Goal: Task Accomplishment & Management: Complete application form

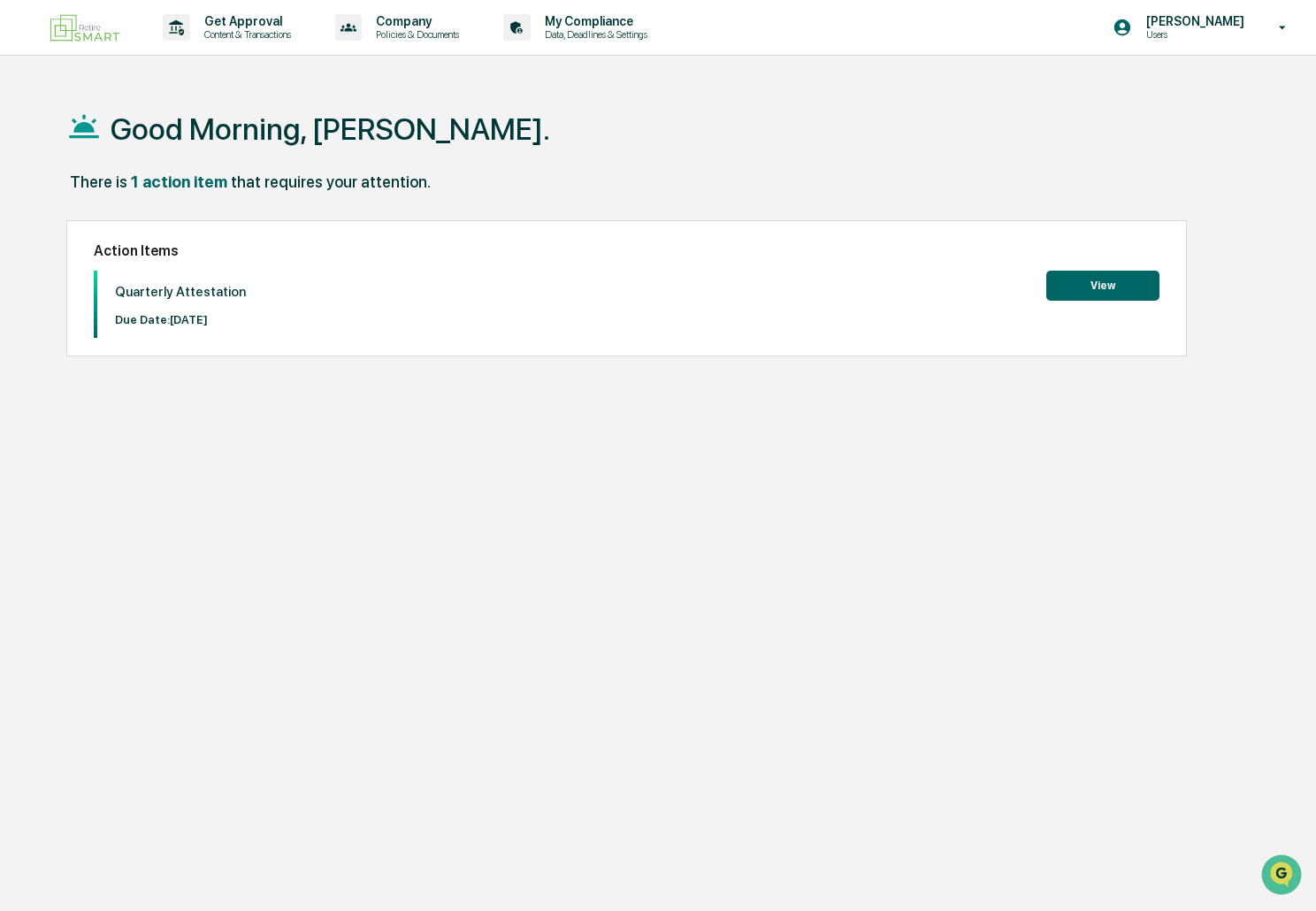
click at [1115, 291] on button "View" at bounding box center [1102, 286] width 113 height 30
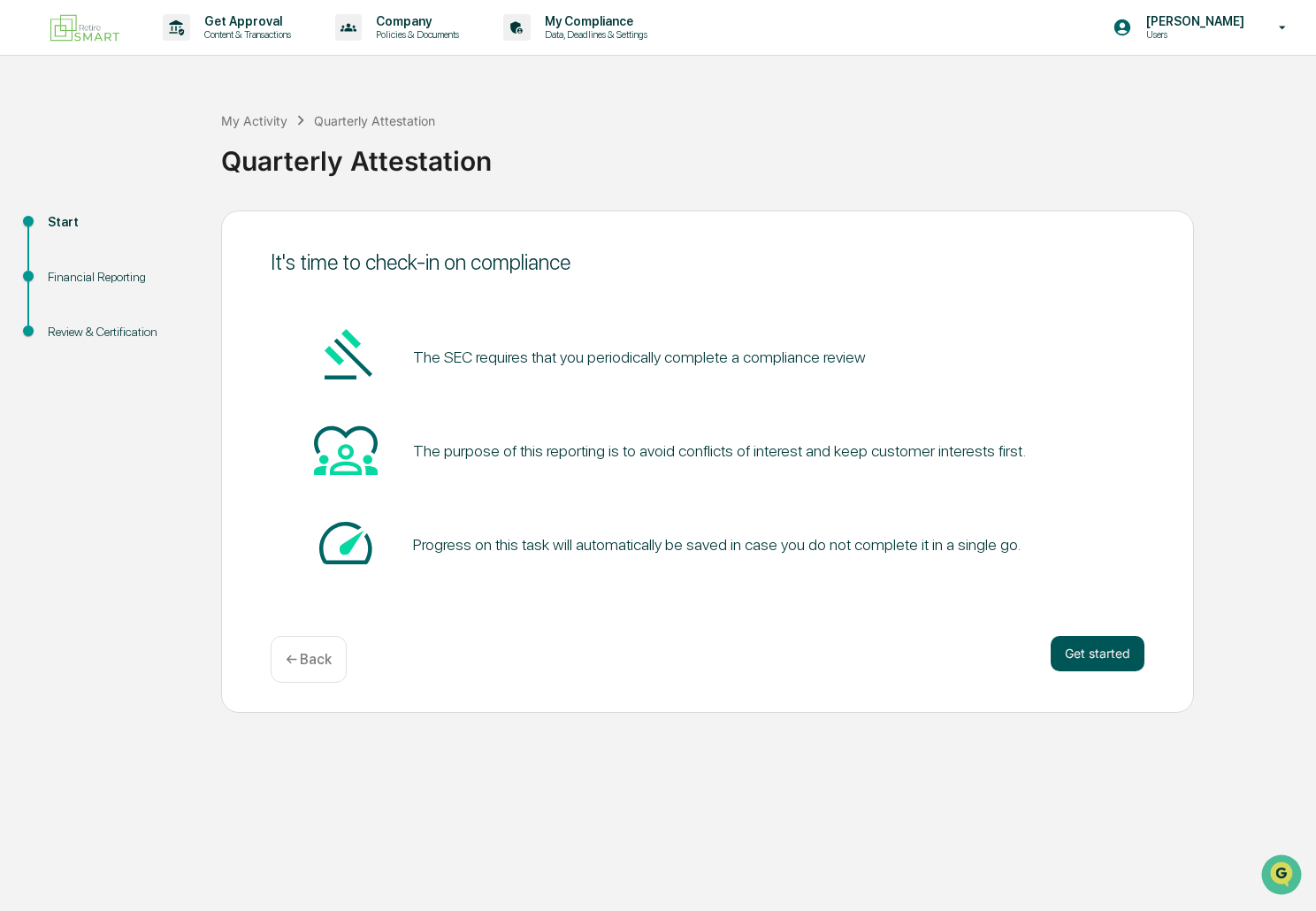
click at [1078, 648] on button "Get started" at bounding box center [1097, 653] width 94 height 35
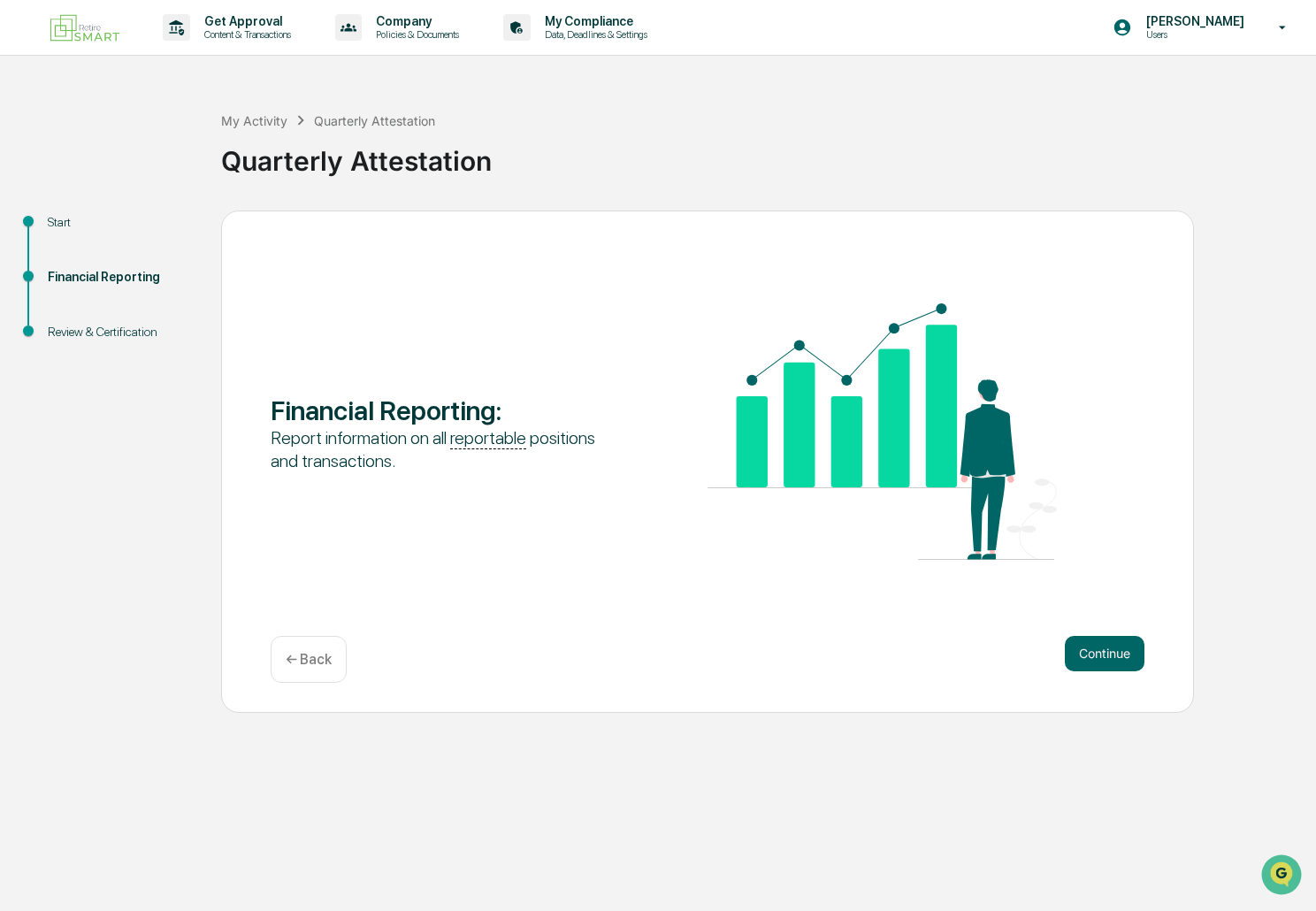
click at [1078, 648] on button "Continue" at bounding box center [1105, 653] width 80 height 35
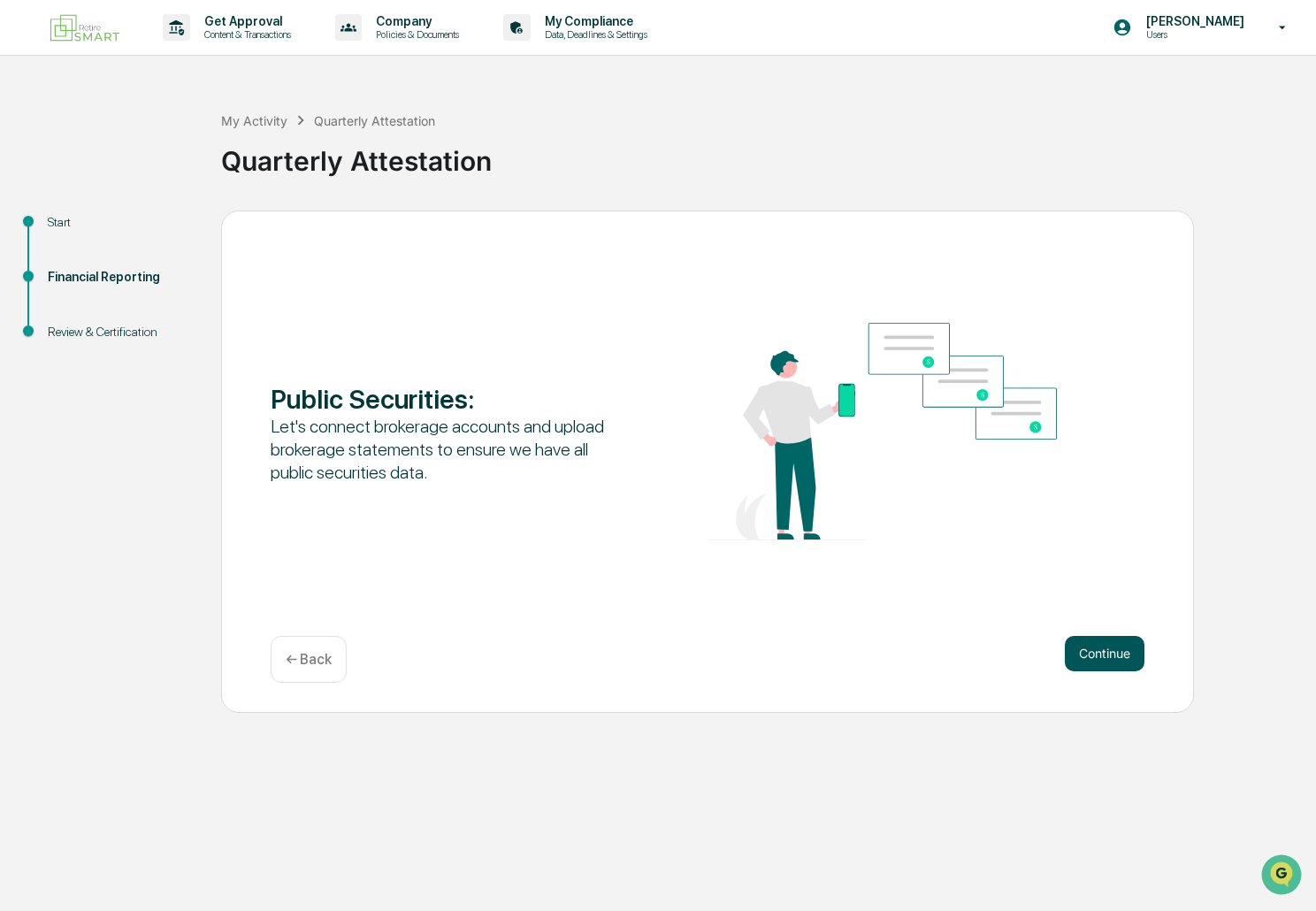
click at [1113, 653] on button "Continue" at bounding box center [1105, 653] width 80 height 35
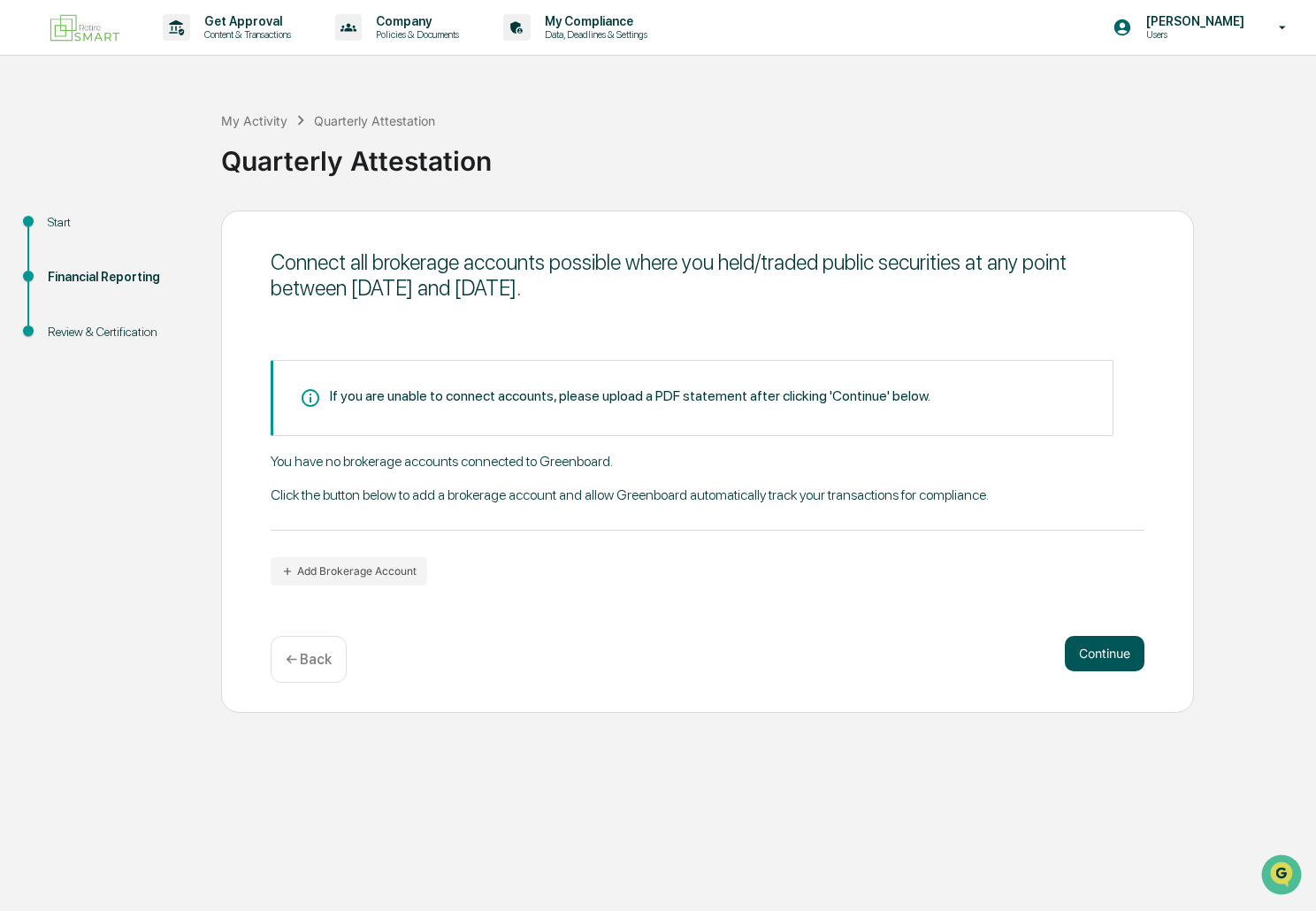
click at [1113, 653] on button "Continue" at bounding box center [1105, 653] width 80 height 35
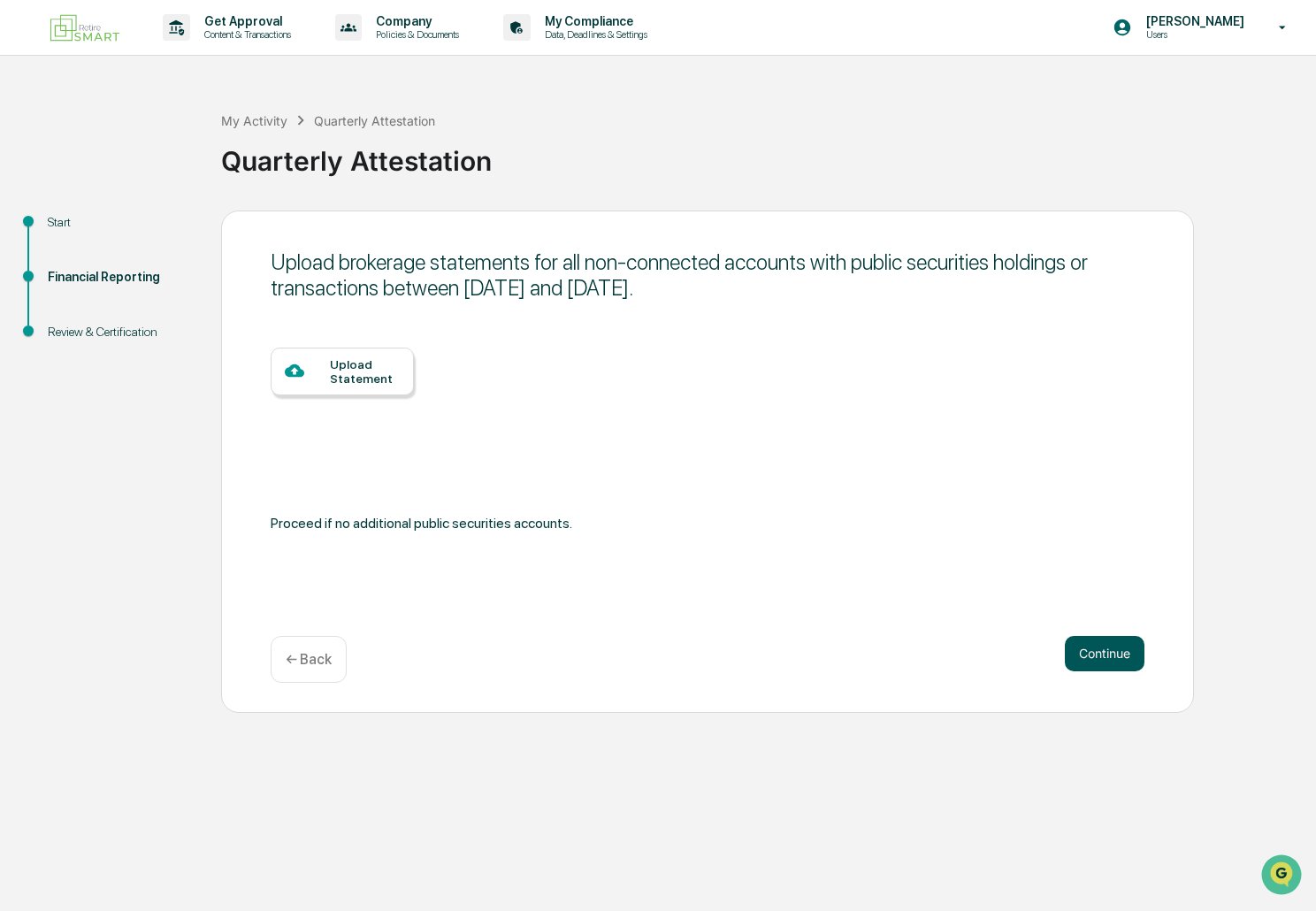
click at [1106, 653] on button "Continue" at bounding box center [1105, 653] width 80 height 35
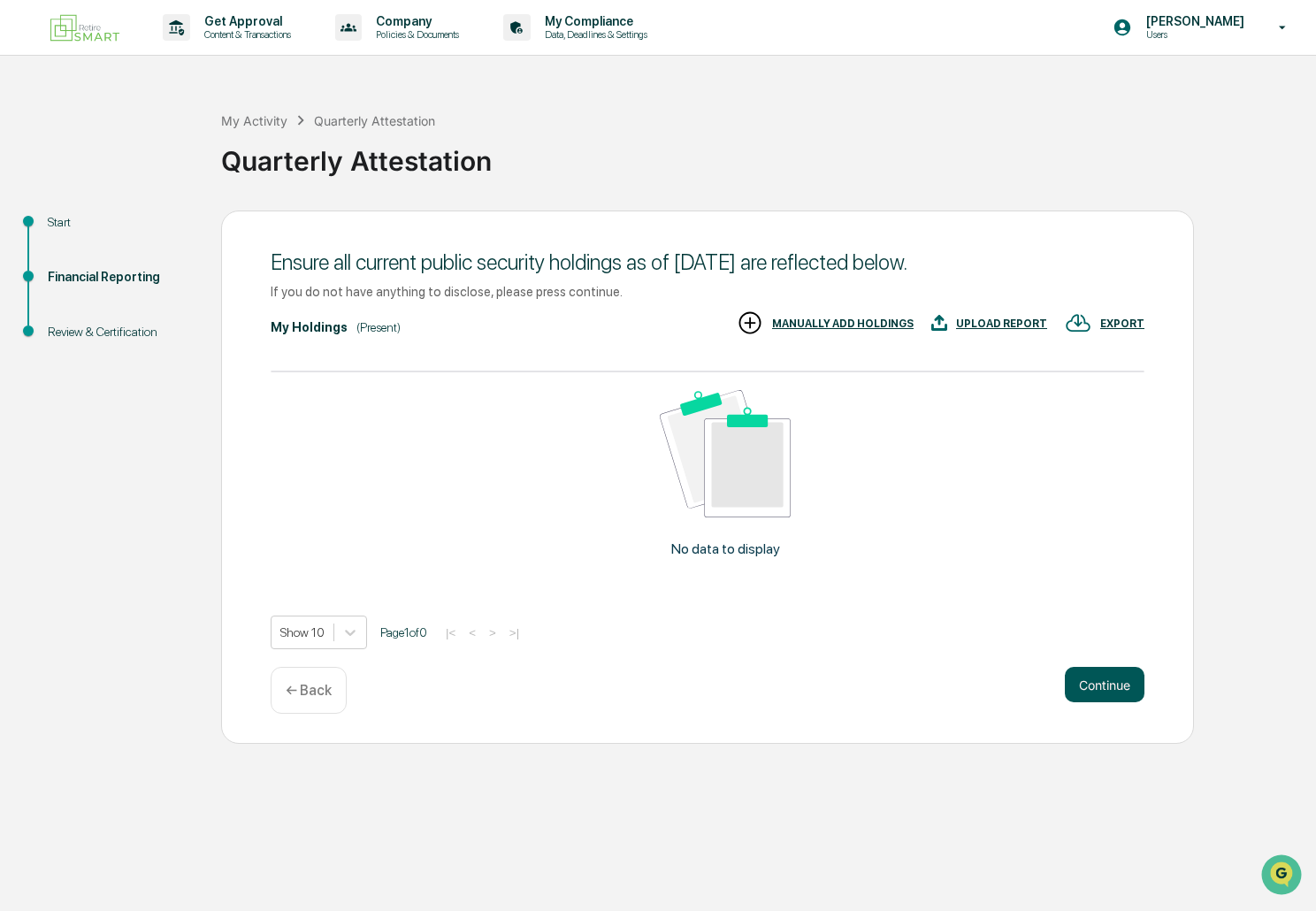
click at [1117, 689] on button "Continue" at bounding box center [1105, 684] width 80 height 35
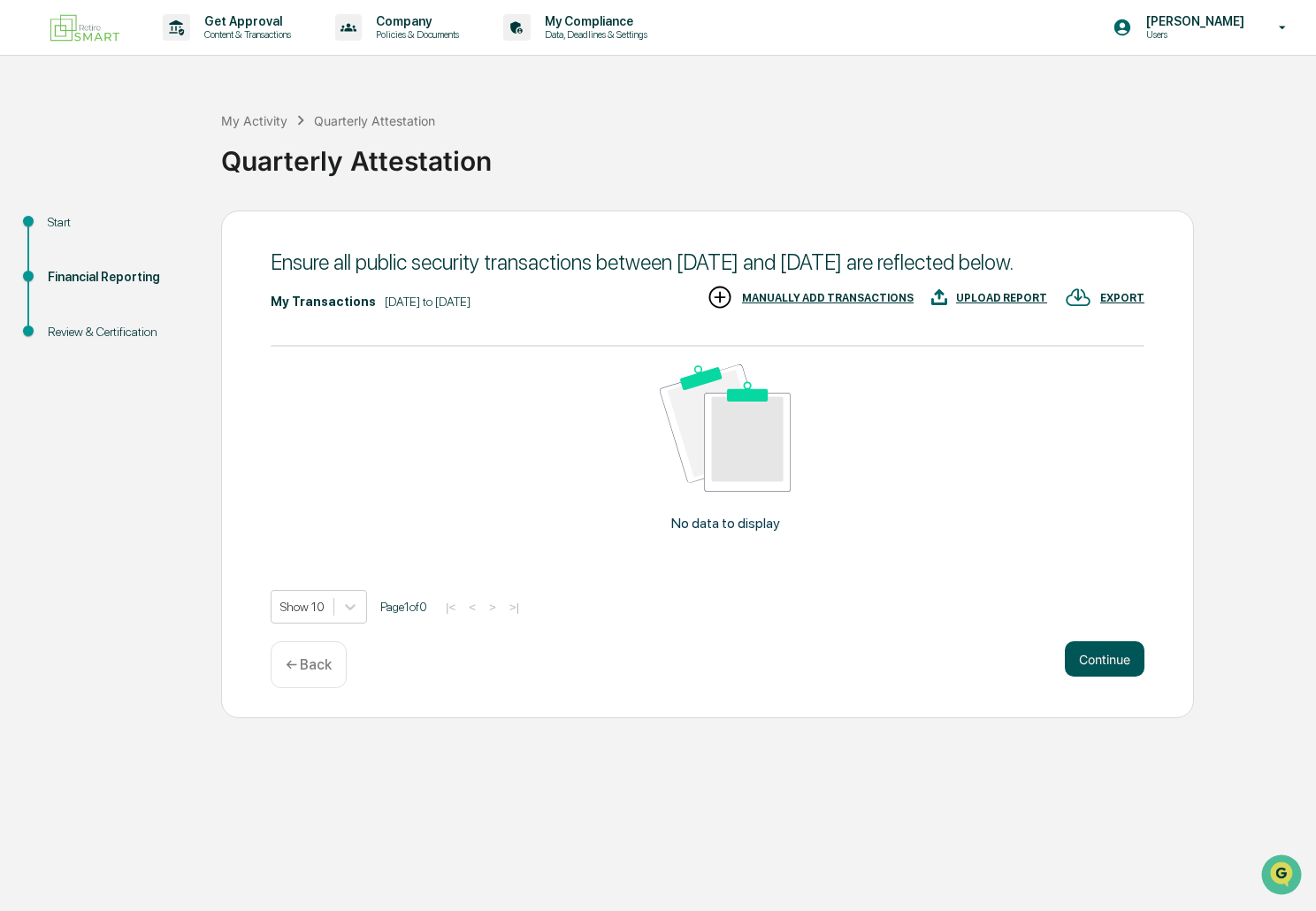
click at [1116, 676] on button "Continue" at bounding box center [1105, 658] width 80 height 35
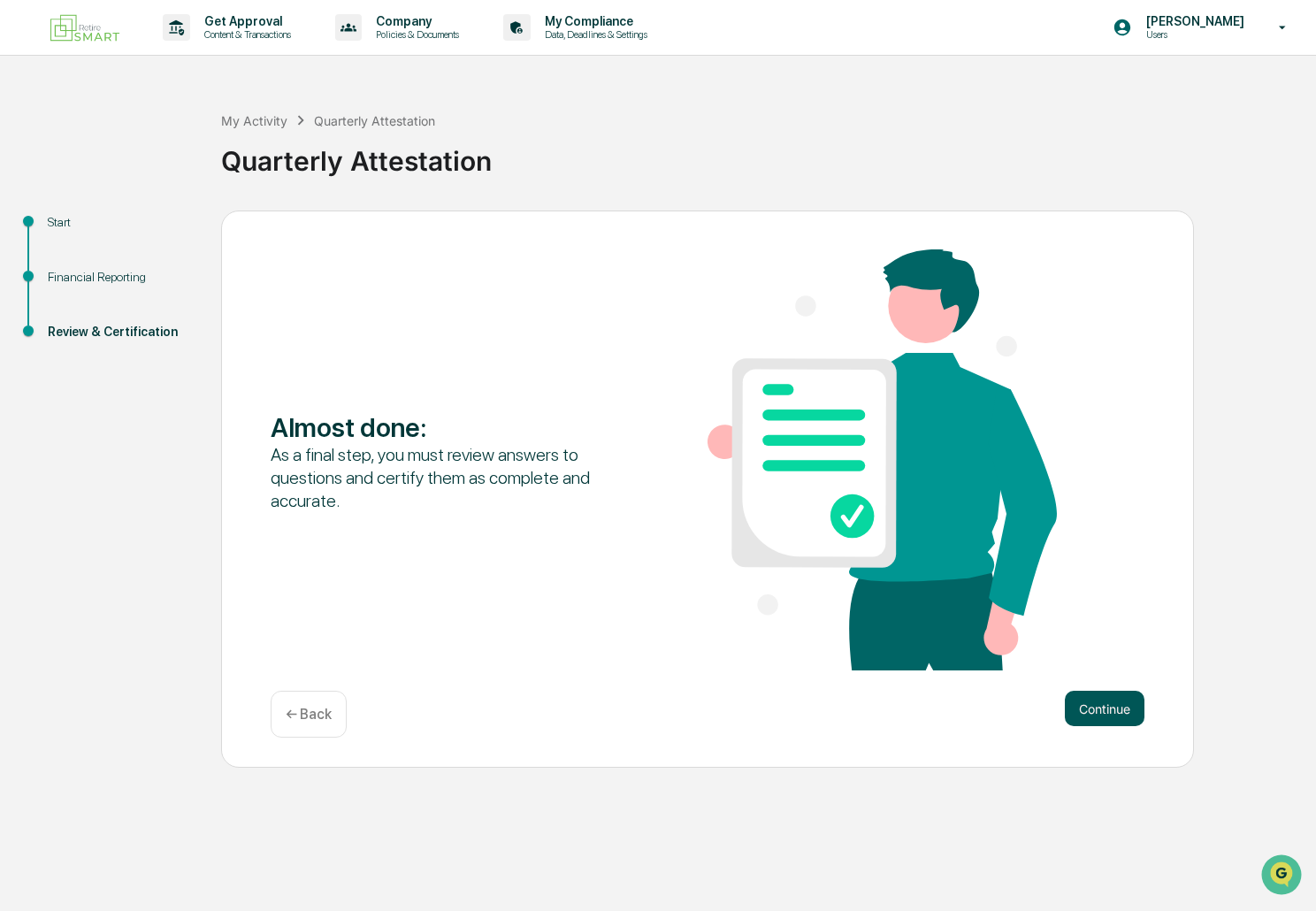
click at [1110, 702] on button "Continue" at bounding box center [1105, 708] width 80 height 35
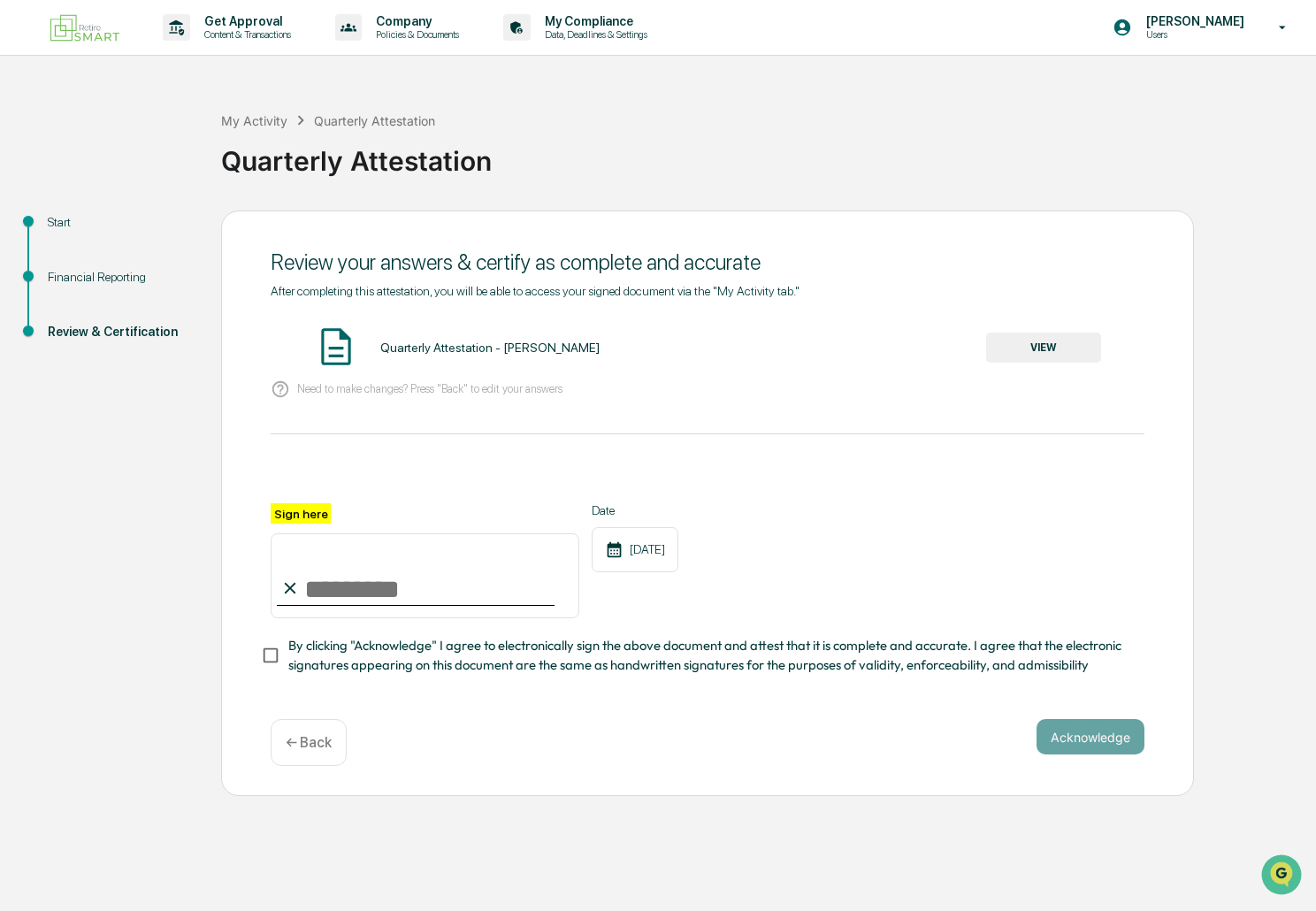
click at [328, 583] on input "Sign here" at bounding box center [425, 575] width 309 height 85
click at [298, 513] on label "Sign here" at bounding box center [300, 513] width 60 height 20
click at [298, 533] on input "Sign here" at bounding box center [425, 575] width 309 height 85
click at [307, 515] on label "Sign here" at bounding box center [300, 513] width 60 height 20
click at [307, 533] on input "Sign here" at bounding box center [425, 575] width 309 height 85
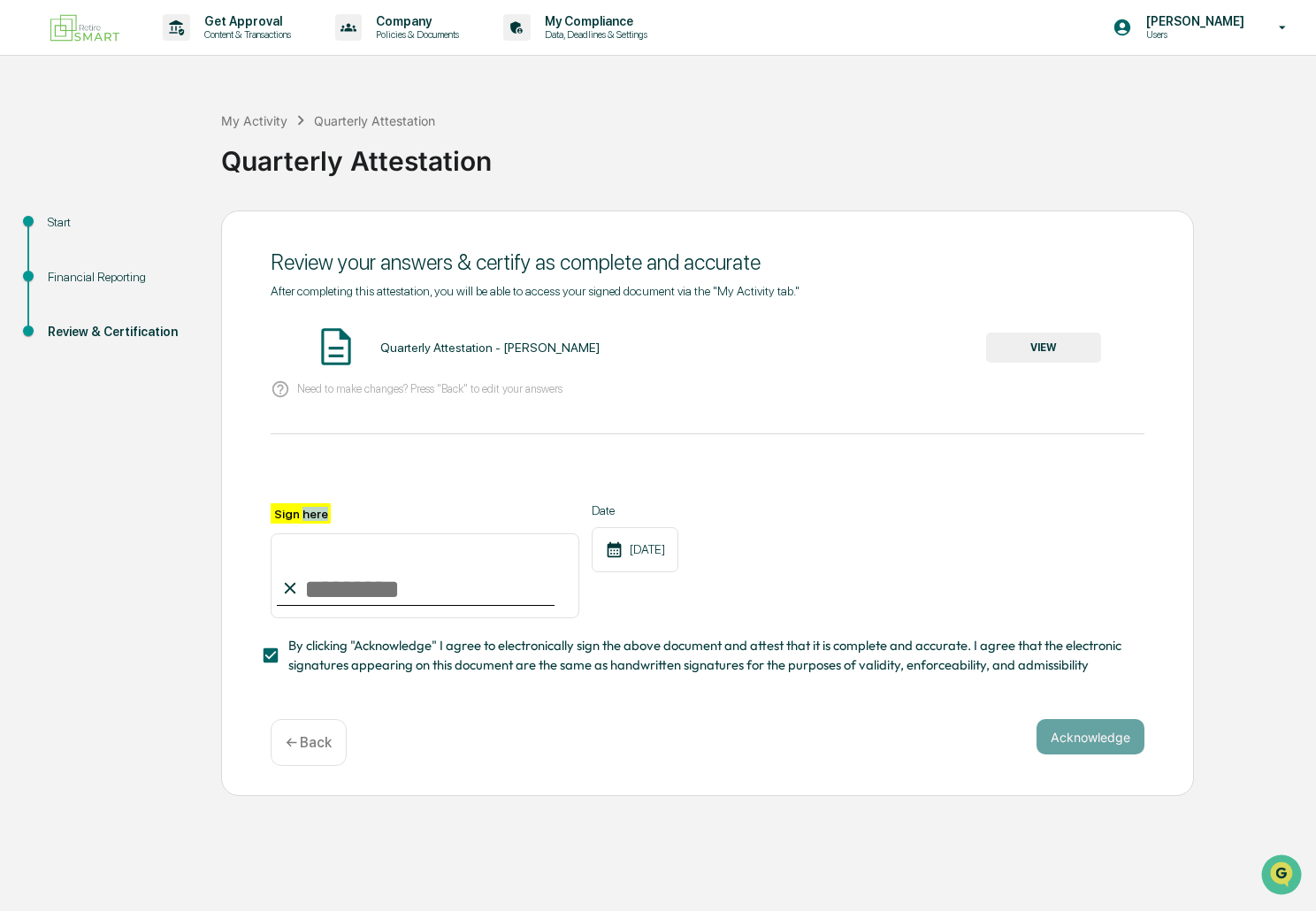
click at [307, 515] on label "Sign here" at bounding box center [300, 513] width 60 height 20
click at [307, 533] on input "Sign here" at bounding box center [425, 575] width 309 height 85
click at [295, 515] on label "Sign here" at bounding box center [300, 513] width 60 height 20
click at [295, 533] on input "Sign here" at bounding box center [425, 575] width 309 height 85
click at [291, 515] on label "Sign here" at bounding box center [300, 513] width 60 height 20
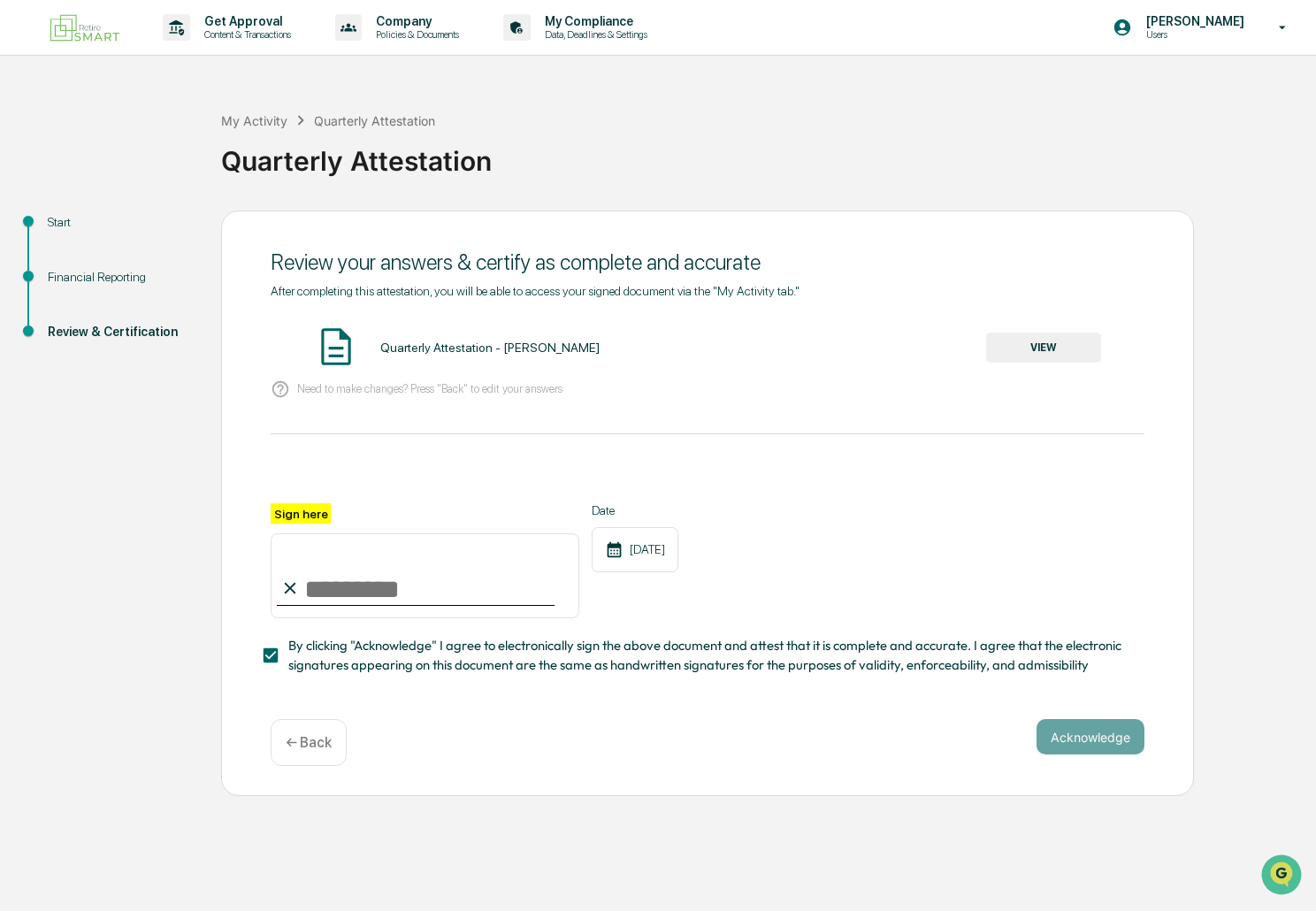
click at [291, 533] on input "Sign here" at bounding box center [425, 575] width 309 height 85
type input "**********"
click at [1080, 732] on button "Acknowledge" at bounding box center [1091, 736] width 108 height 35
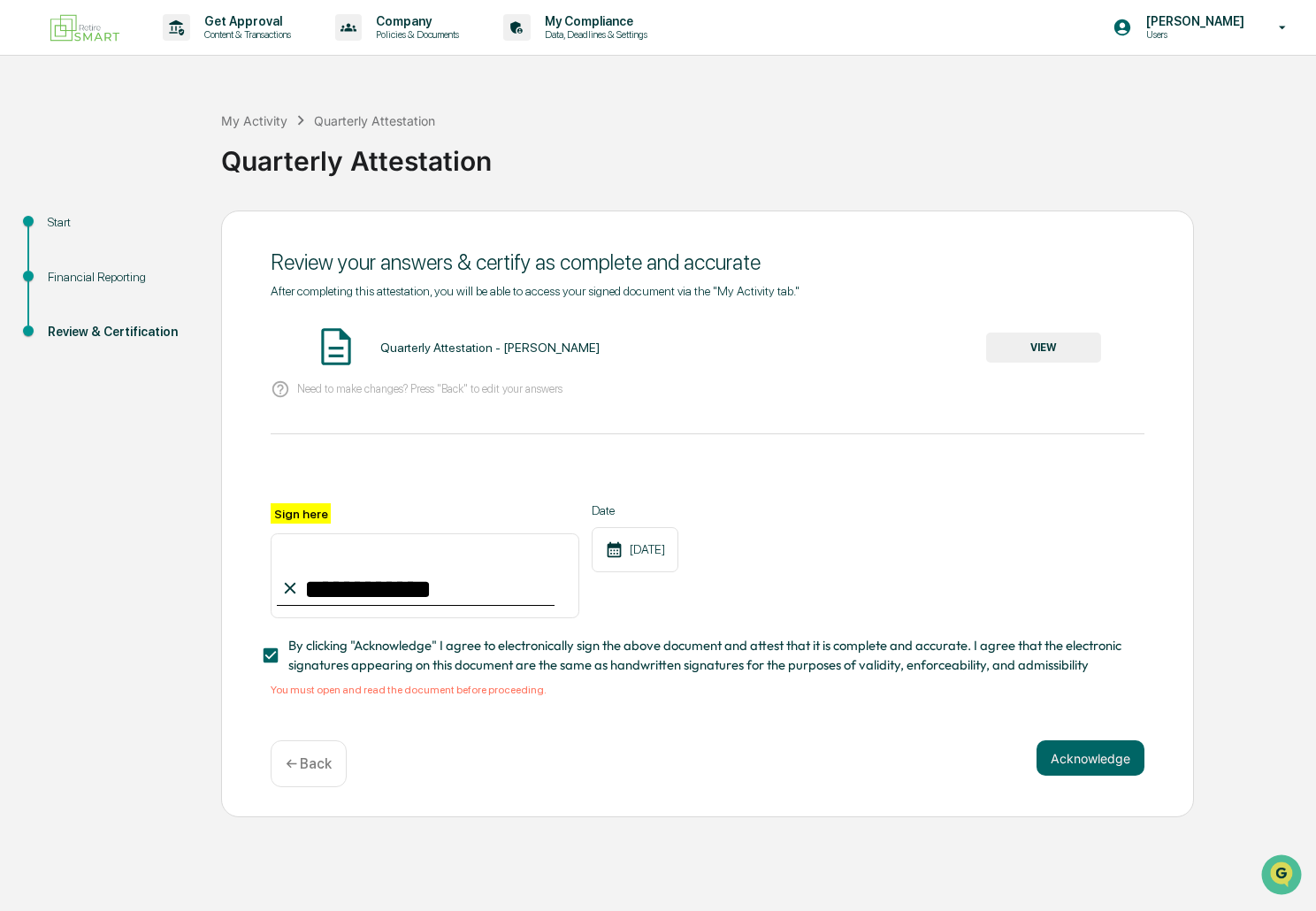
click at [1086, 344] on button "VIEW" at bounding box center [1043, 348] width 115 height 30
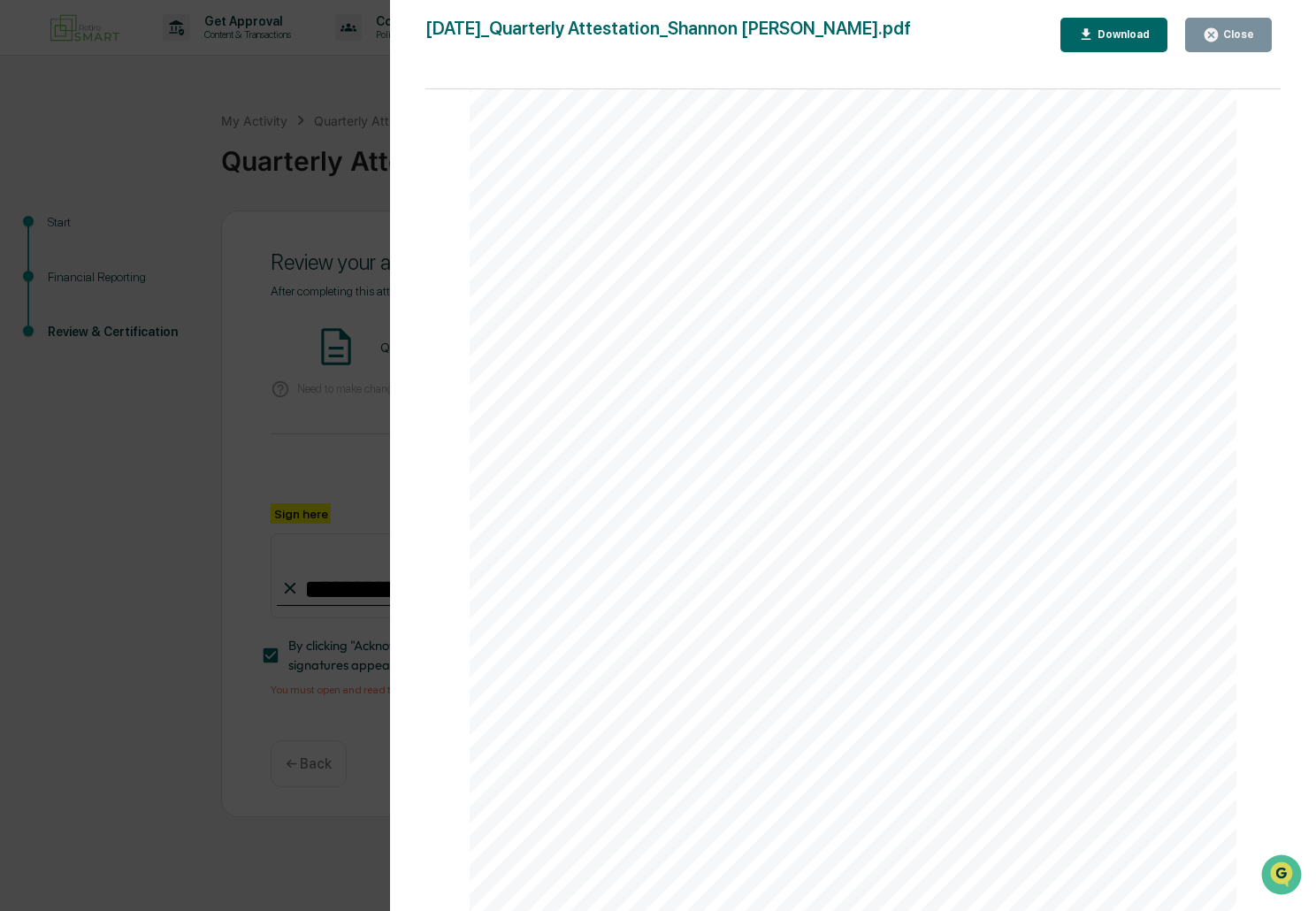
scroll to position [2590, 0]
click at [1210, 32] on icon "button" at bounding box center [1211, 35] width 17 height 17
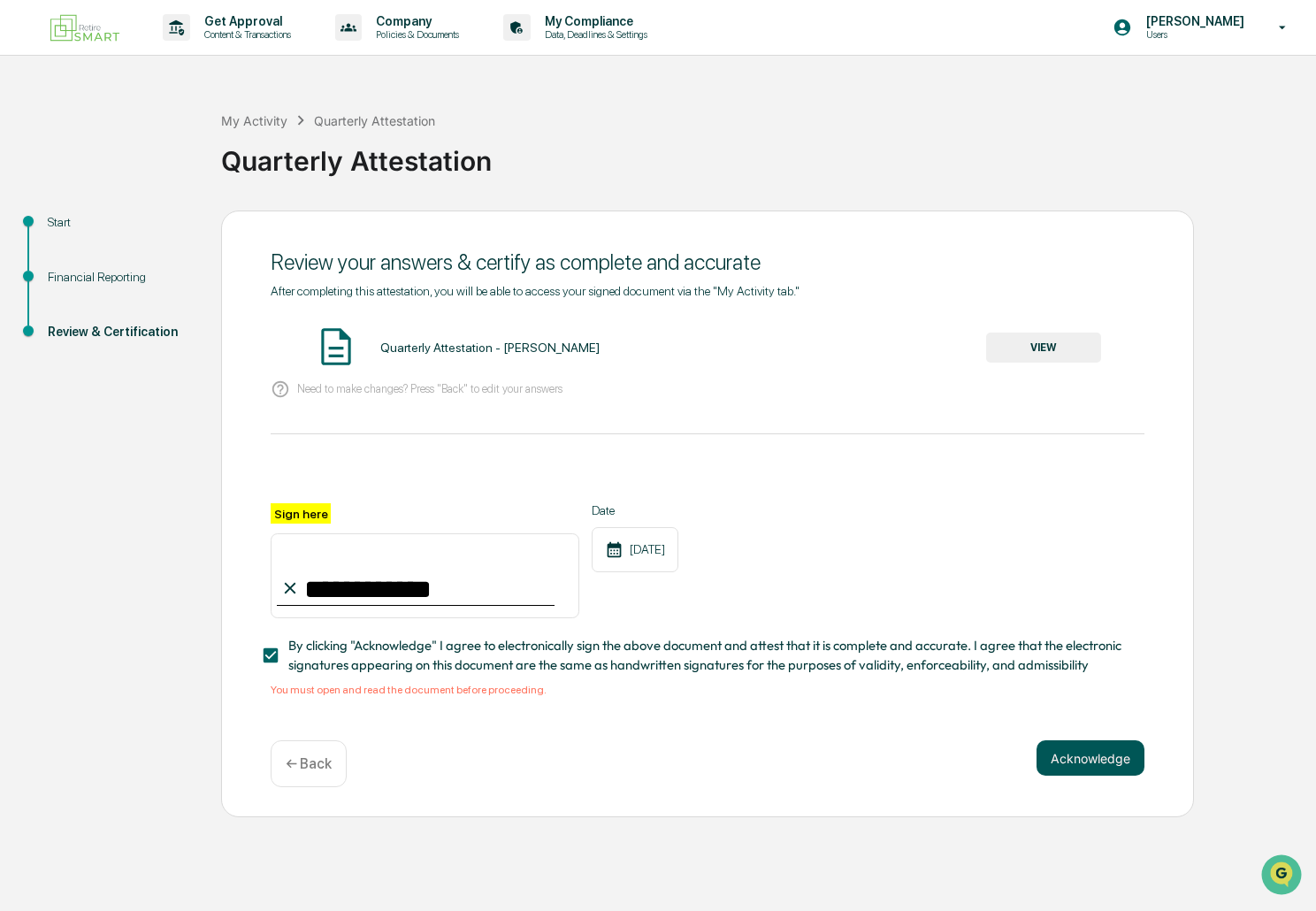
click at [1077, 756] on button "Acknowledge" at bounding box center [1091, 757] width 108 height 35
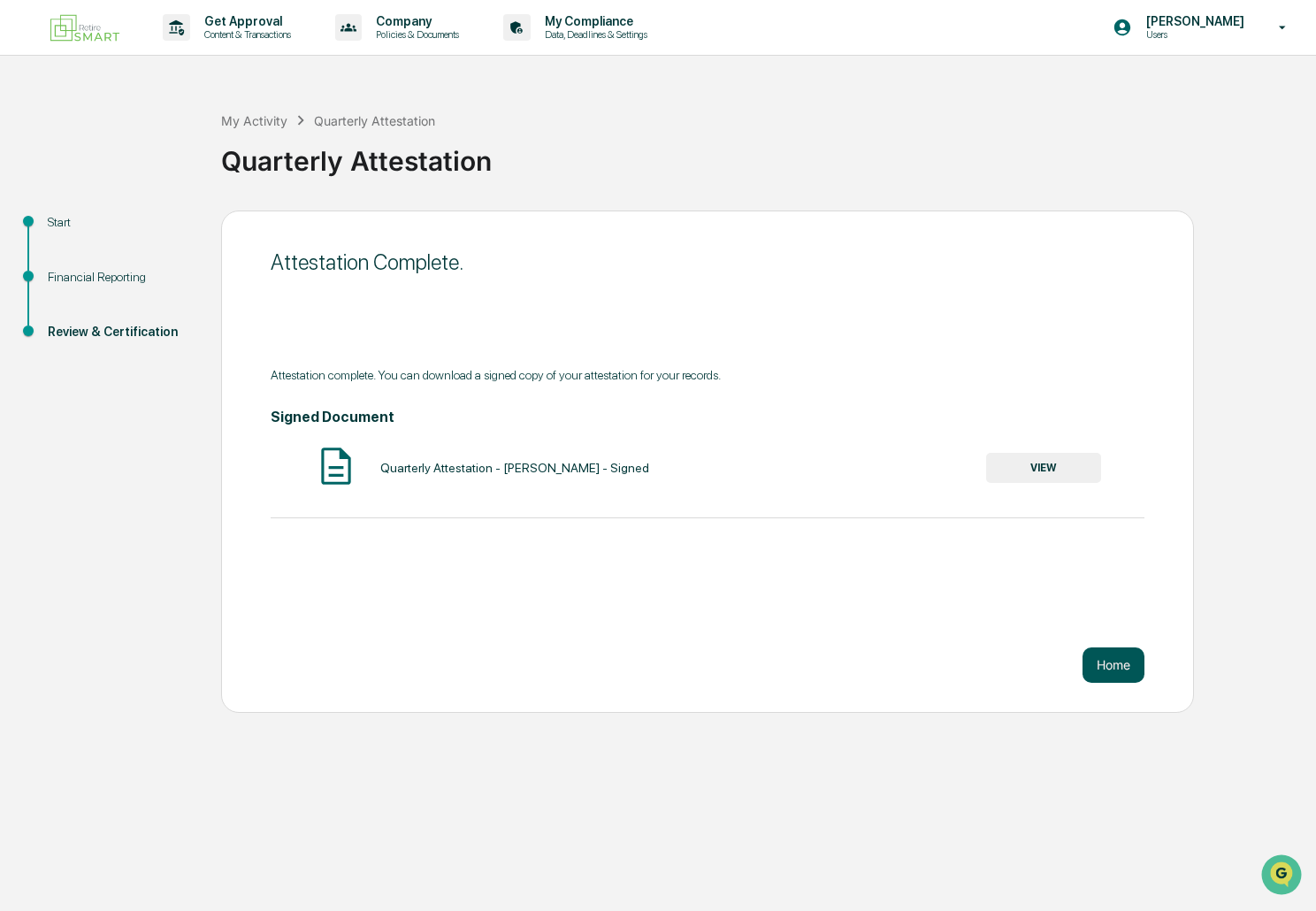
click at [1118, 670] on button "Home" at bounding box center [1113, 664] width 62 height 35
